Goal: Task Accomplishment & Management: Use online tool/utility

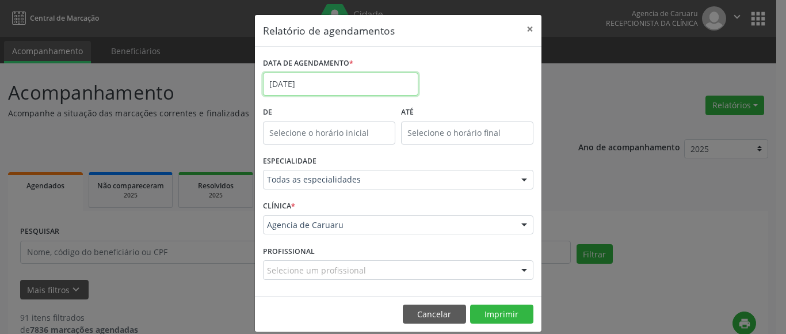
click at [298, 78] on input "[DATE]" at bounding box center [340, 83] width 155 height 23
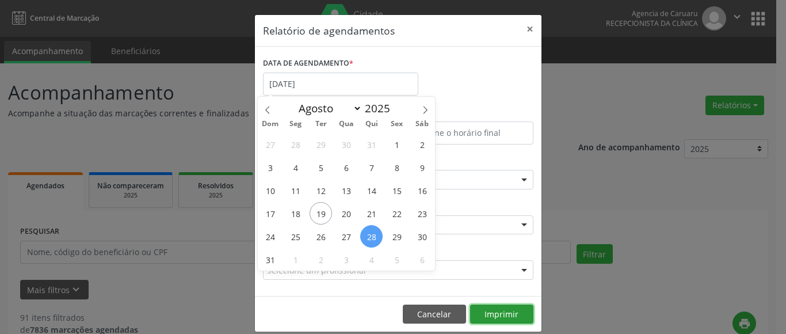
click at [493, 309] on button "Imprimir" at bounding box center [501, 314] width 63 height 20
click at [323, 84] on input "[DATE]" at bounding box center [340, 83] width 155 height 23
click at [429, 106] on span at bounding box center [425, 107] width 20 height 20
select select "8"
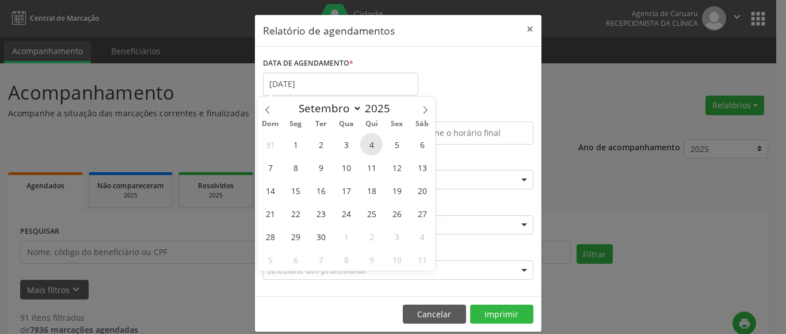
click at [372, 144] on span "4" at bounding box center [371, 144] width 22 height 22
type input "[DATE]"
click at [372, 144] on span "4" at bounding box center [371, 144] width 22 height 22
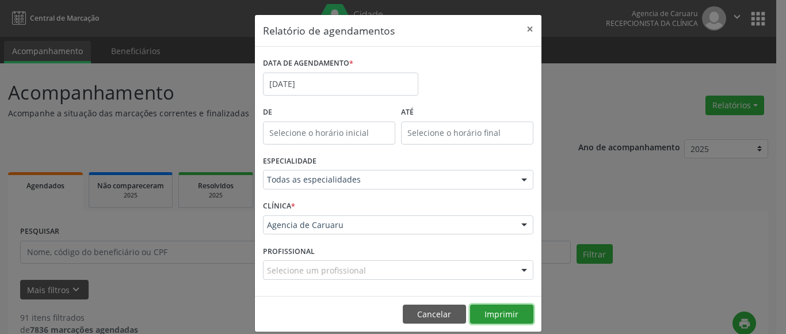
click at [506, 308] on button "Imprimir" at bounding box center [501, 314] width 63 height 20
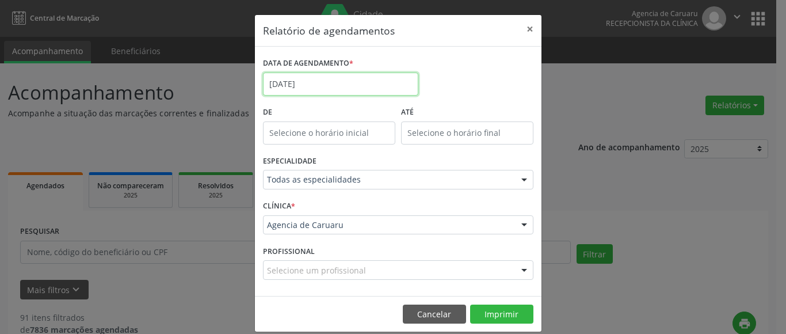
click at [317, 87] on input "[DATE]" at bounding box center [340, 83] width 155 height 23
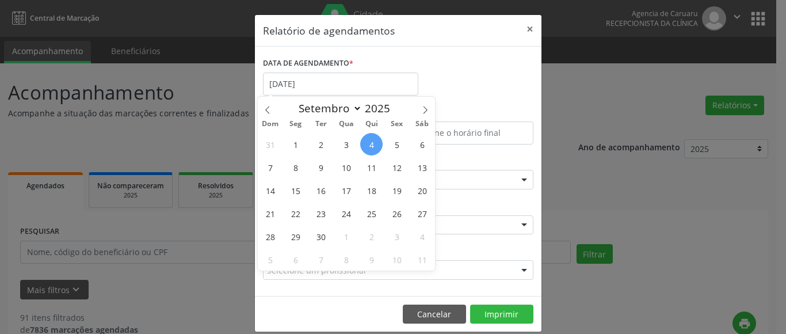
click at [376, 143] on span "4" at bounding box center [371, 144] width 22 height 22
type input "[DATE]"
click at [376, 143] on span "4" at bounding box center [371, 144] width 22 height 22
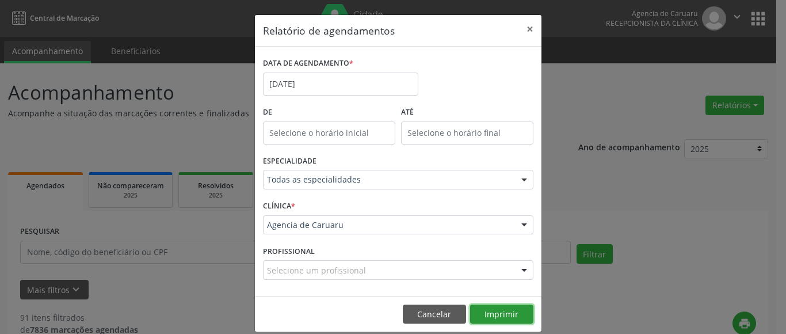
click at [497, 317] on button "Imprimir" at bounding box center [501, 314] width 63 height 20
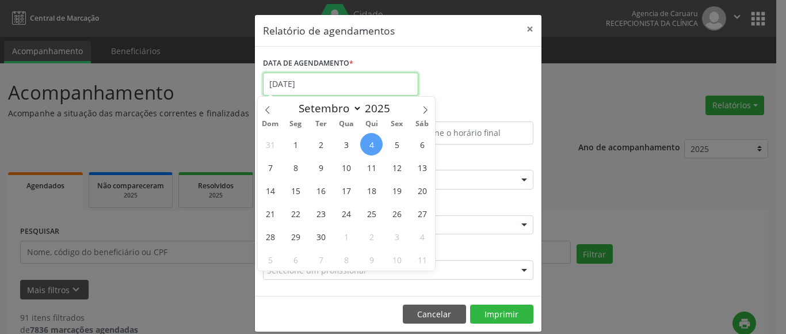
click at [294, 81] on input "[DATE]" at bounding box center [340, 83] width 155 height 23
click at [292, 233] on span "29" at bounding box center [295, 236] width 22 height 22
type input "[DATE]"
click at [292, 233] on span "29" at bounding box center [295, 236] width 22 height 22
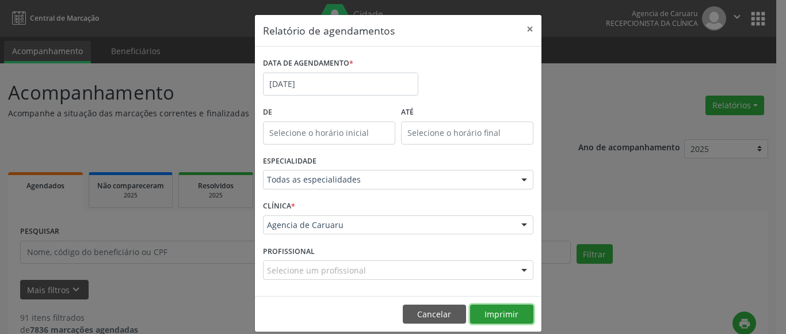
click at [497, 317] on button "Imprimir" at bounding box center [501, 314] width 63 height 20
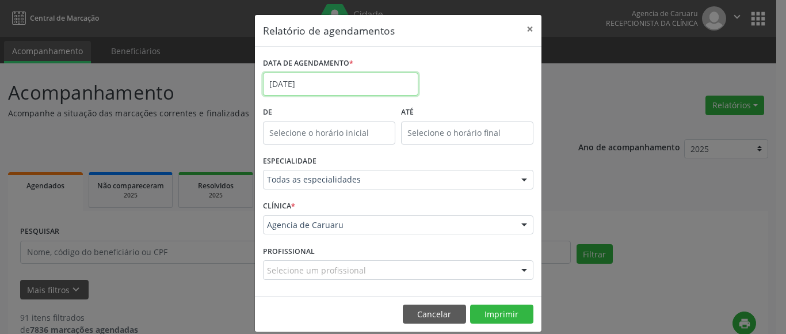
click at [296, 87] on input "[DATE]" at bounding box center [340, 83] width 155 height 23
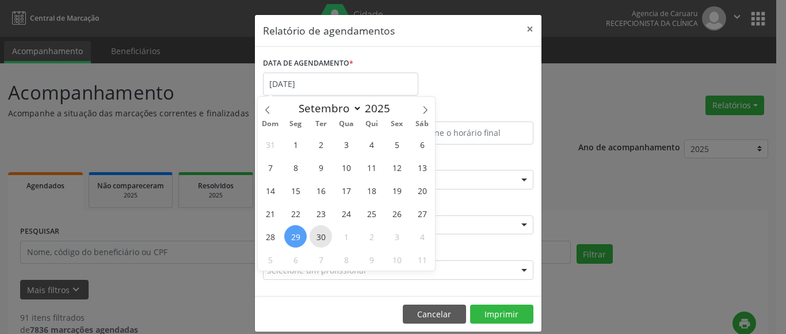
click at [320, 232] on span "30" at bounding box center [320, 236] width 22 height 22
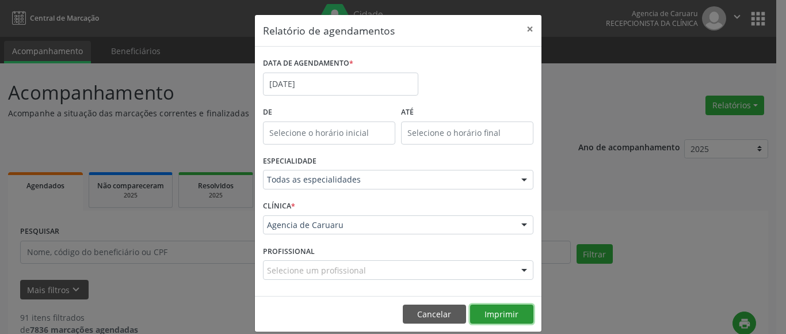
click at [514, 315] on button "Imprimir" at bounding box center [501, 314] width 63 height 20
